Goal: Find specific page/section: Find specific page/section

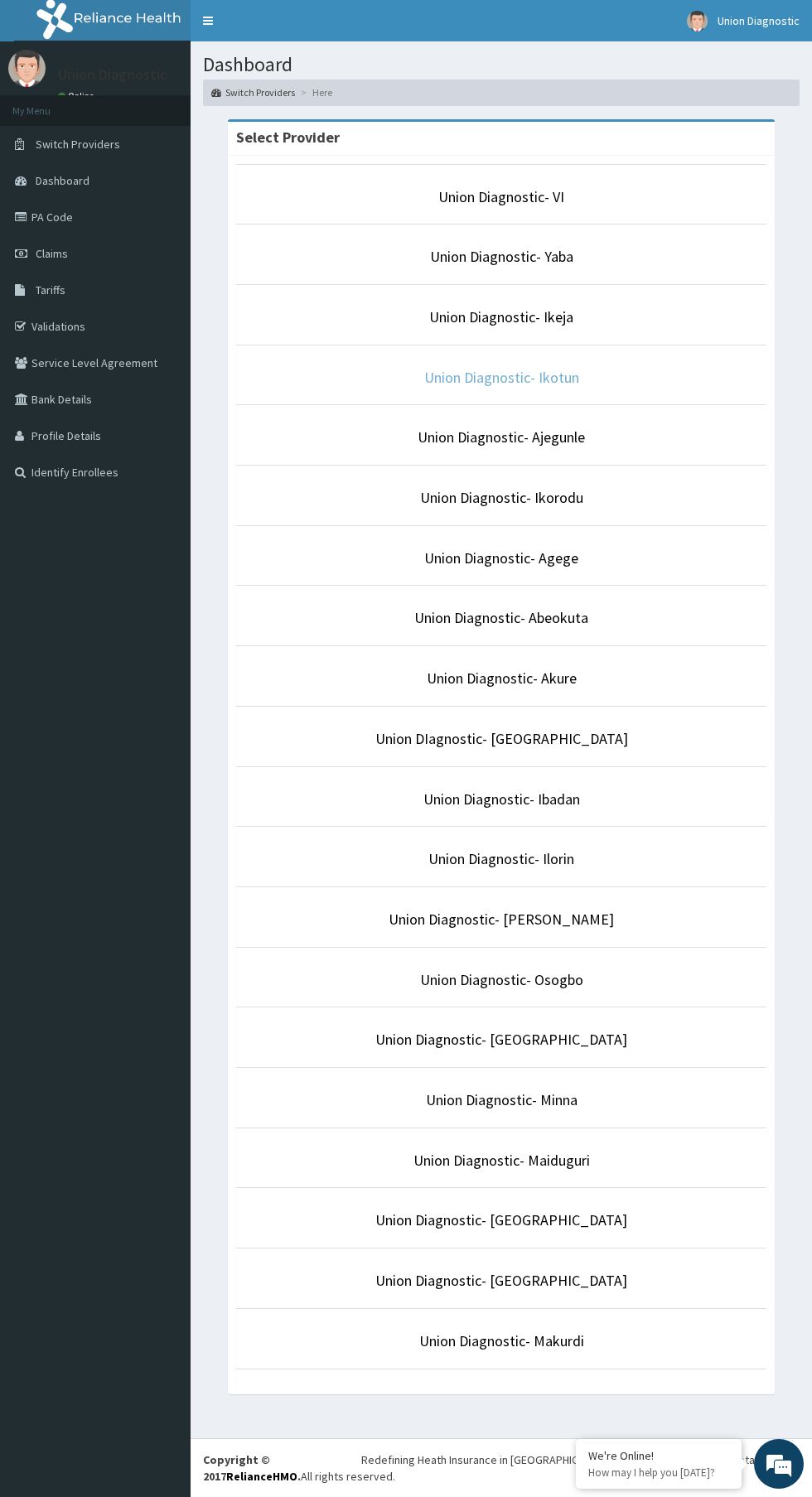
click at [563, 377] on link "Union Diagnostic- Ikotun" at bounding box center [501, 378] width 155 height 19
click at [18, 290] on icon at bounding box center [22, 290] width 17 height 12
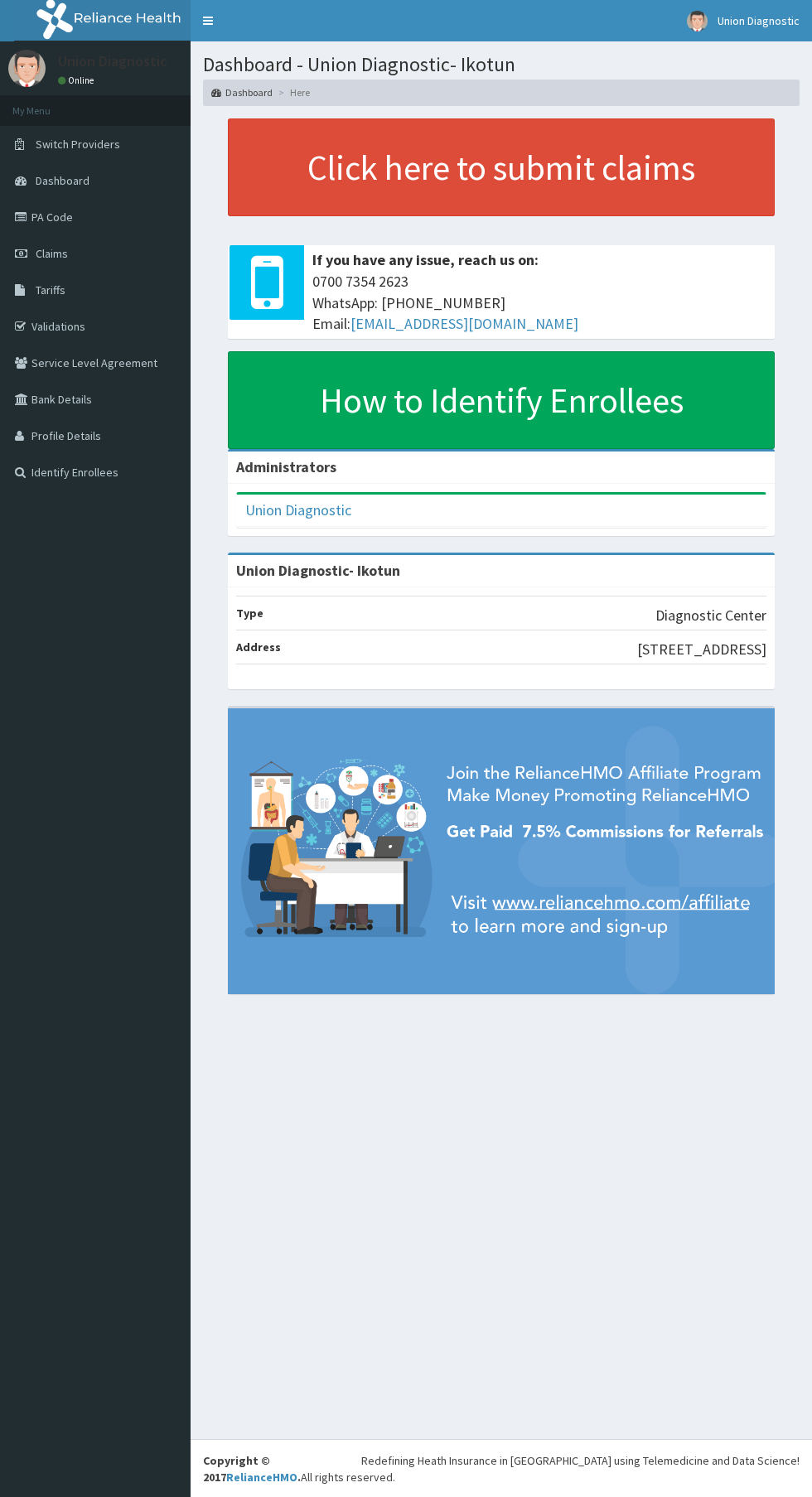
click at [44, 217] on link "PA Code" at bounding box center [95, 216] width 191 height 36
click at [92, 227] on link "PA Code" at bounding box center [95, 216] width 191 height 36
